Goal: Task Accomplishment & Management: Use online tool/utility

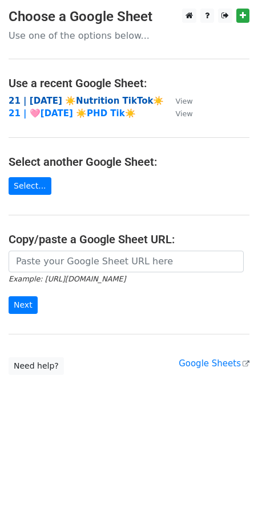
click at [82, 102] on strong "21 | [DATE] ☀️Nutrition TikTok☀️" at bounding box center [86, 101] width 155 height 10
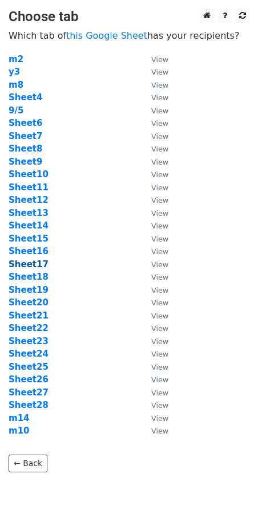
click at [33, 267] on strong "Sheet17" at bounding box center [29, 264] width 40 height 10
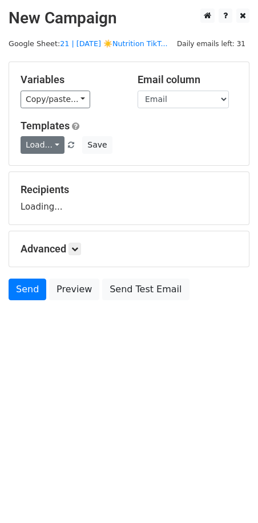
click at [41, 151] on link "Load..." at bounding box center [43, 145] width 44 height 18
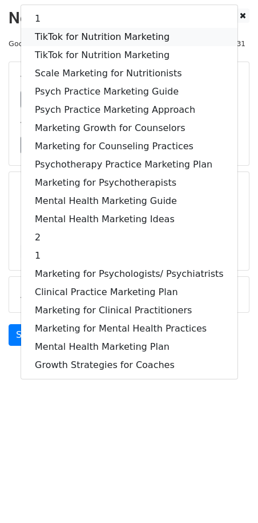
click at [85, 28] on link "TikTok for Nutrition Marketing" at bounding box center [129, 37] width 216 height 18
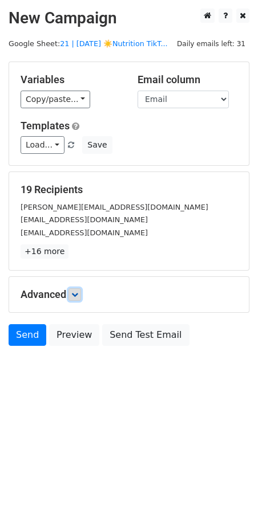
click at [76, 291] on icon at bounding box center [74, 294] width 7 height 7
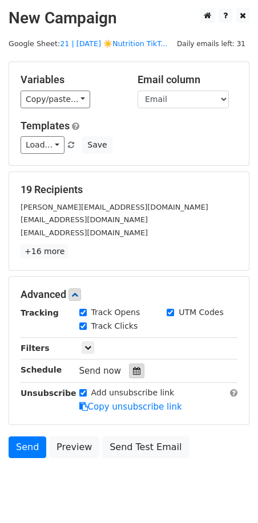
click at [133, 369] on icon at bounding box center [136, 371] width 7 height 8
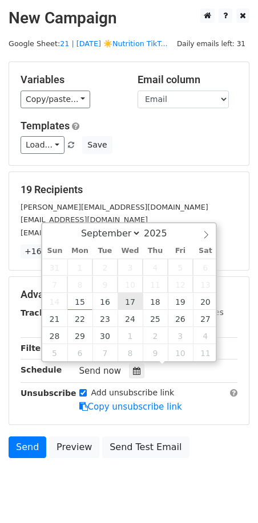
type input "2025-09-17 12:00"
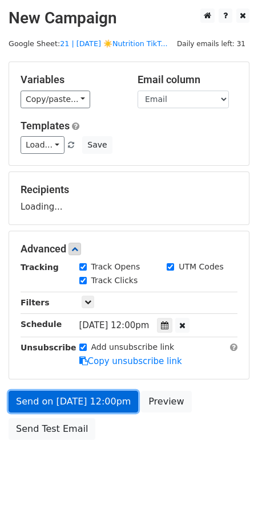
click at [89, 406] on link "Send on Sep 17 at 12:00pm" at bounding box center [73, 402] width 129 height 22
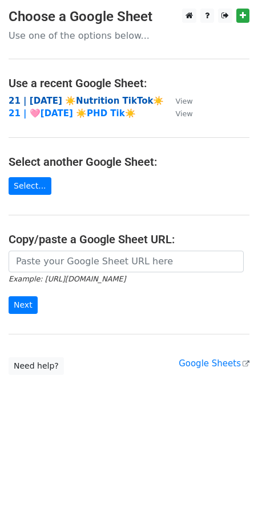
click at [84, 104] on strong "21 | [DATE] ☀️Nutrition TikTok☀️" at bounding box center [86, 101] width 155 height 10
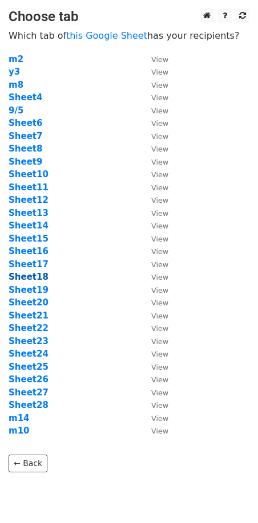
click at [35, 274] on strong "Sheet18" at bounding box center [29, 277] width 40 height 10
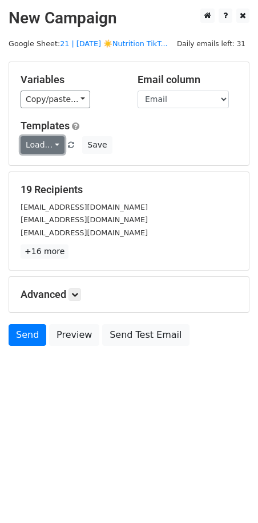
click at [35, 145] on link "Load..." at bounding box center [43, 145] width 44 height 18
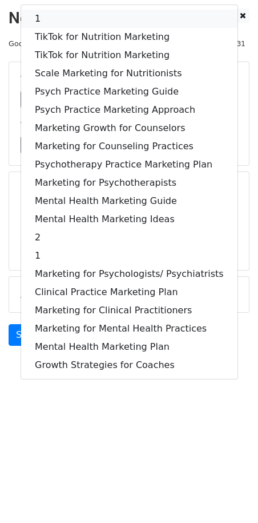
click at [81, 26] on link "1" at bounding box center [129, 19] width 216 height 18
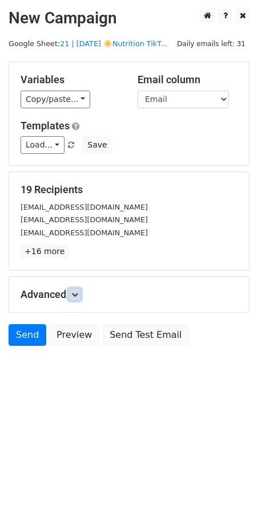
click at [78, 295] on icon at bounding box center [74, 294] width 7 height 7
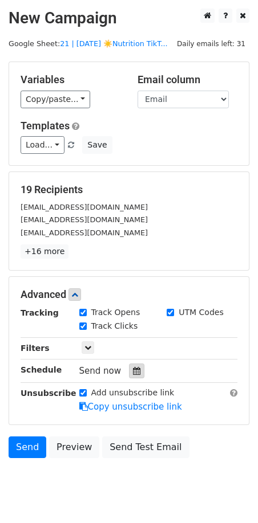
click at [133, 368] on icon at bounding box center [136, 371] width 7 height 8
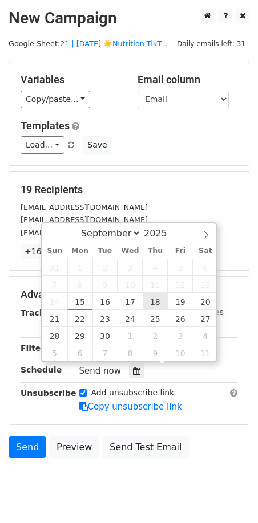
type input "2025-09-18 12:00"
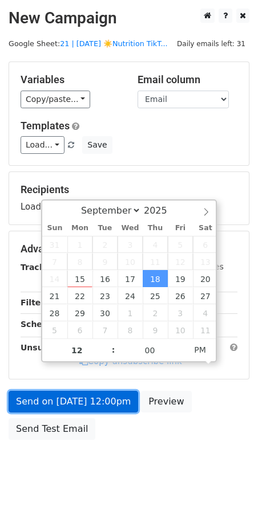
click at [102, 405] on link "Send on Sep 18 at 12:00pm" at bounding box center [73, 402] width 129 height 22
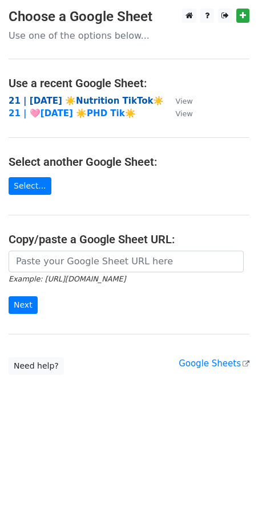
click at [42, 96] on strong "21 | [DATE] ☀️Nutrition TikTok☀️" at bounding box center [86, 101] width 155 height 10
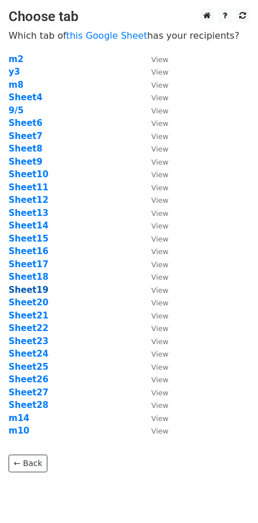
click at [38, 291] on strong "Sheet19" at bounding box center [29, 290] width 40 height 10
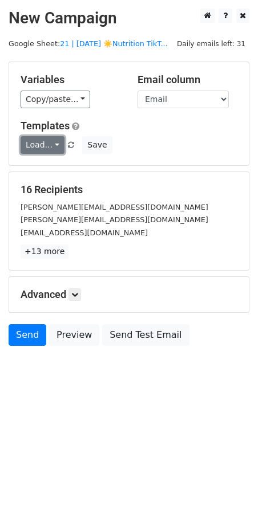
click at [39, 145] on link "Load..." at bounding box center [43, 145] width 44 height 18
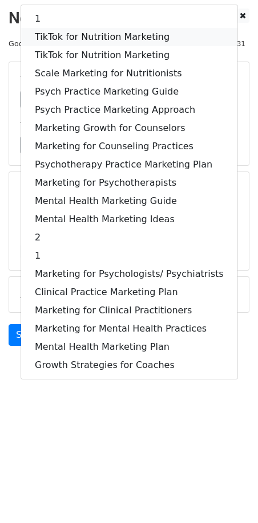
click at [91, 41] on link "TikTok for Nutrition Marketing" at bounding box center [129, 37] width 216 height 18
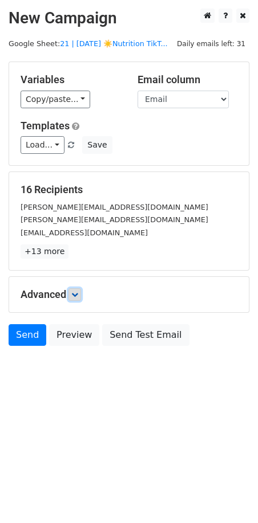
click at [72, 296] on link at bounding box center [74, 294] width 13 height 13
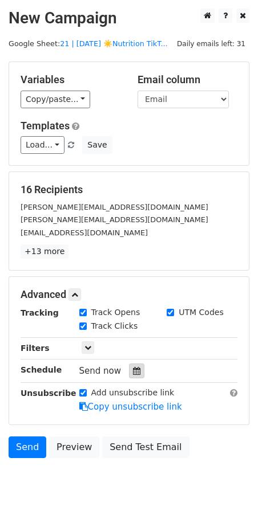
click at [133, 364] on div at bounding box center [136, 371] width 15 height 15
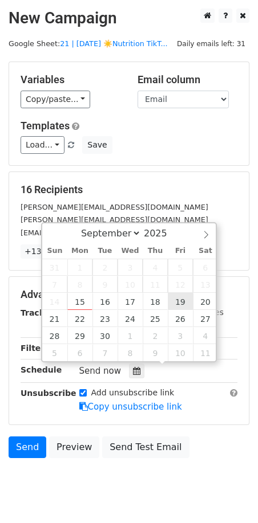
type input "[DATE] 12:00"
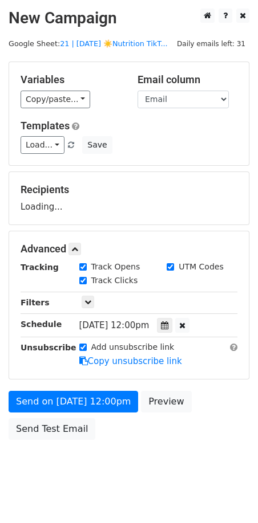
click at [113, 410] on div "Send on Sep 19 at 12:00pm Preview Send Test Email" at bounding box center [129, 418] width 258 height 55
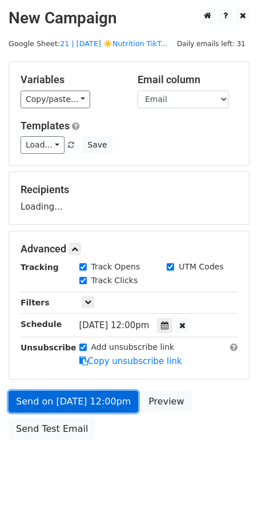
click at [112, 408] on link "Send on Sep 19 at 12:00pm" at bounding box center [73, 402] width 129 height 22
